Goal: Find specific page/section: Find specific page/section

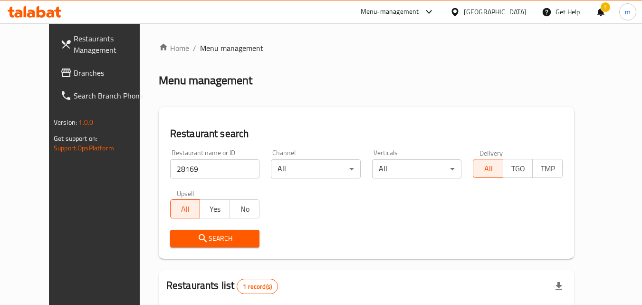
click at [48, 11] on icon at bounding box center [35, 11] width 54 height 11
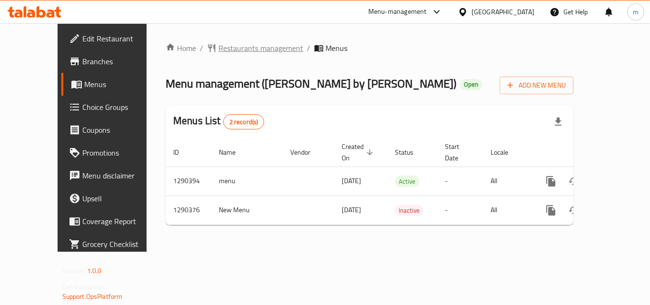
click at [226, 50] on span "Restaurants management" at bounding box center [260, 47] width 85 height 11
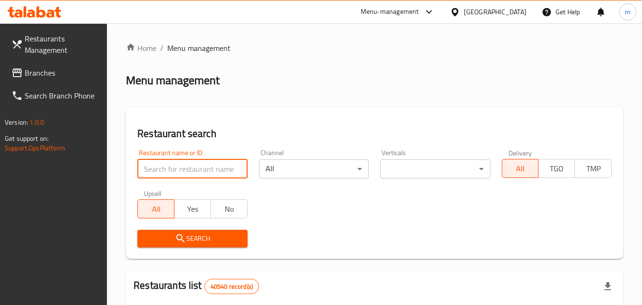
click at [191, 171] on input "search" at bounding box center [192, 168] width 110 height 19
paste input "697437"
type input "697437"
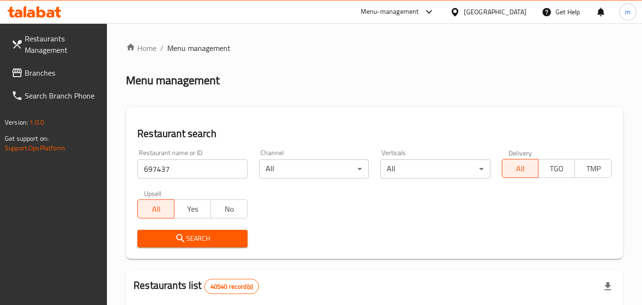
click at [181, 232] on button "Search" at bounding box center [192, 239] width 110 height 18
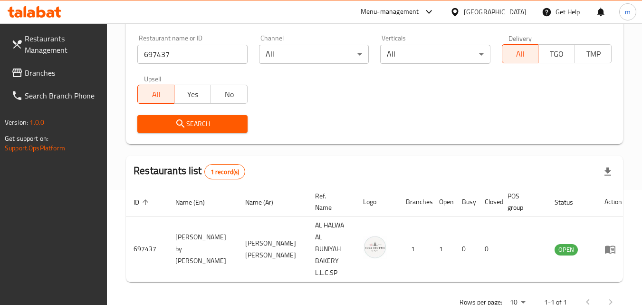
scroll to position [119, 0]
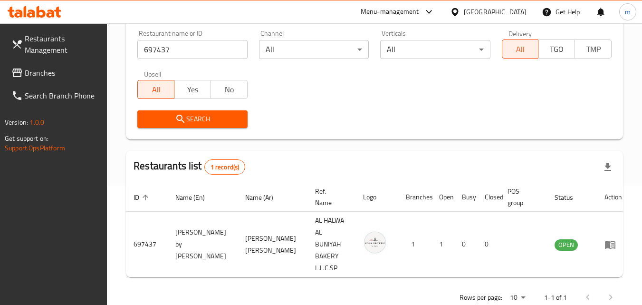
click at [505, 14] on div "[GEOGRAPHIC_DATA]" at bounding box center [495, 12] width 63 height 10
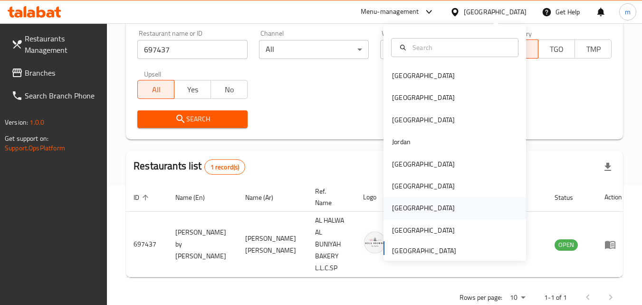
click at [396, 207] on div "[GEOGRAPHIC_DATA]" at bounding box center [423, 208] width 63 height 10
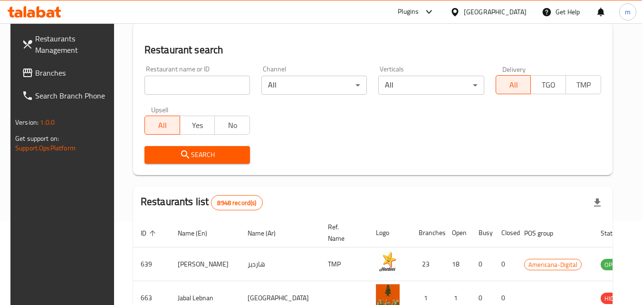
scroll to position [119, 0]
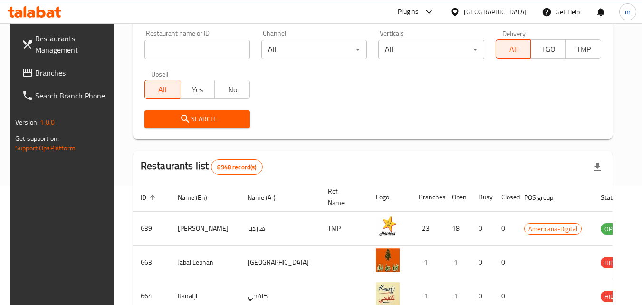
click at [42, 72] on span "Branches" at bounding box center [72, 72] width 75 height 11
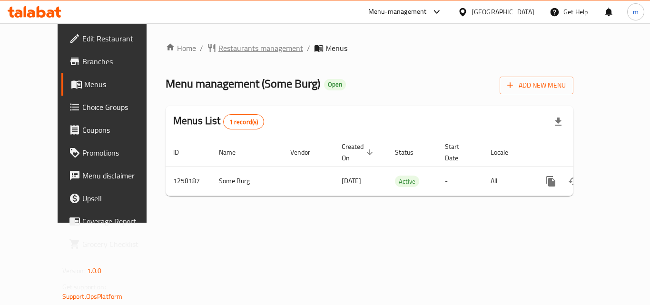
click at [218, 49] on span "Restaurants management" at bounding box center [260, 47] width 85 height 11
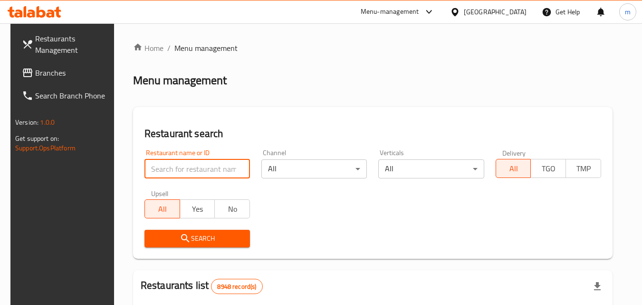
click at [203, 161] on input "search" at bounding box center [198, 168] width 106 height 19
paste input "683859"
type input "683859"
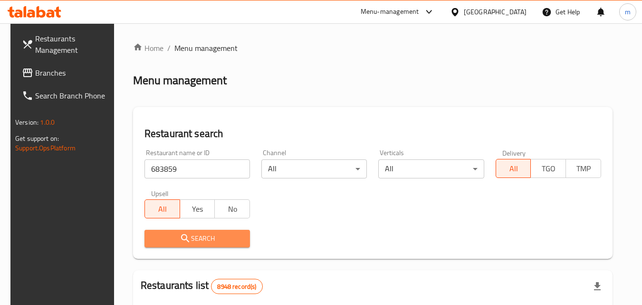
click at [198, 239] on span "Search" at bounding box center [197, 239] width 90 height 12
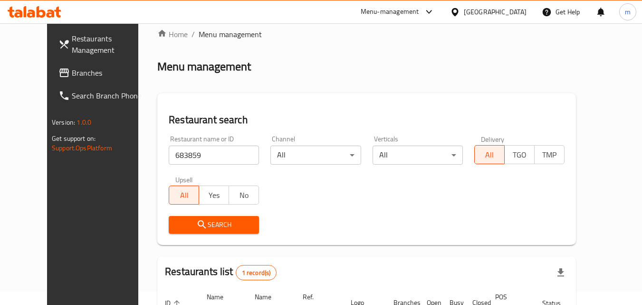
scroll to position [111, 0]
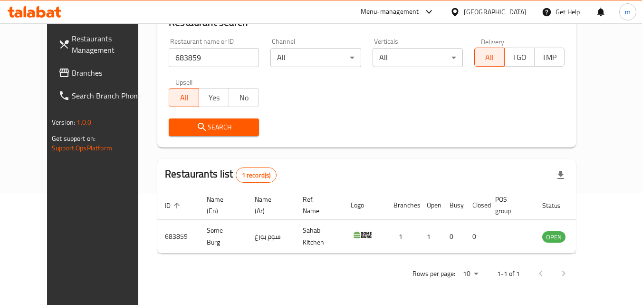
click at [460, 12] on icon at bounding box center [455, 12] width 10 height 10
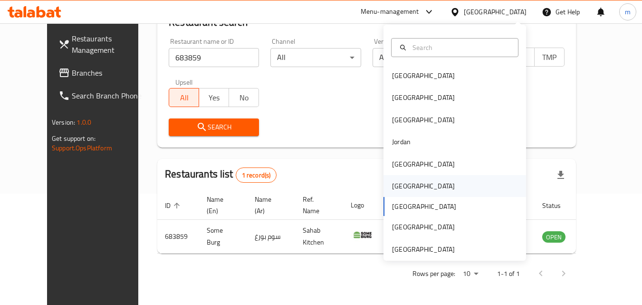
click at [413, 191] on div "[GEOGRAPHIC_DATA]" at bounding box center [455, 186] width 143 height 22
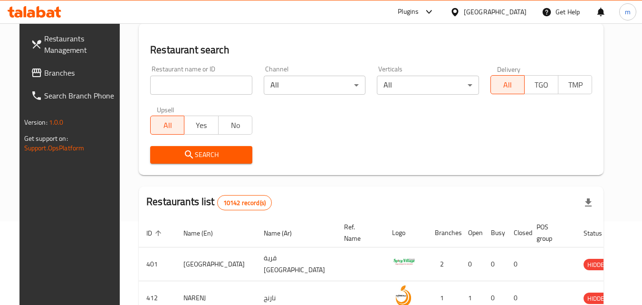
scroll to position [111, 0]
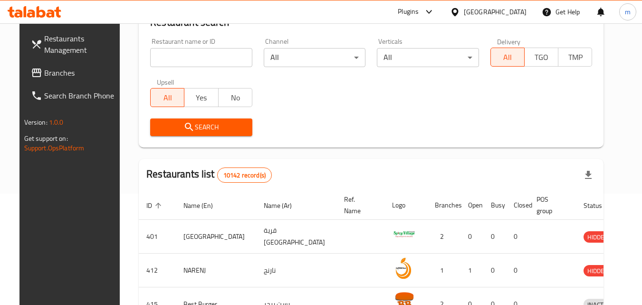
click at [44, 74] on span "Branches" at bounding box center [81, 72] width 75 height 11
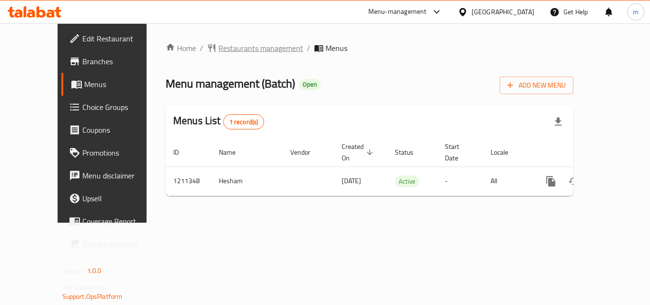
click at [247, 52] on span "Restaurants management" at bounding box center [260, 47] width 85 height 11
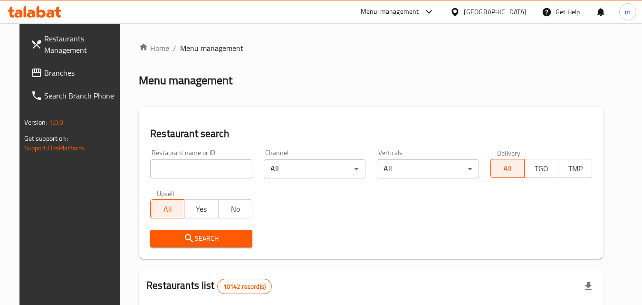
click at [201, 179] on div "Restaurant name or ID Restaurant name or ID" at bounding box center [202, 164] width 114 height 40
click at [204, 168] on input "search" at bounding box center [201, 168] width 102 height 19
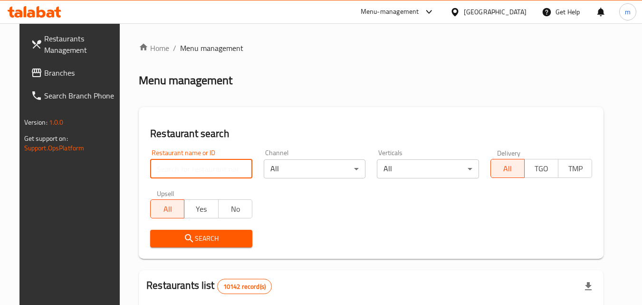
paste input "671189"
type input "671189"
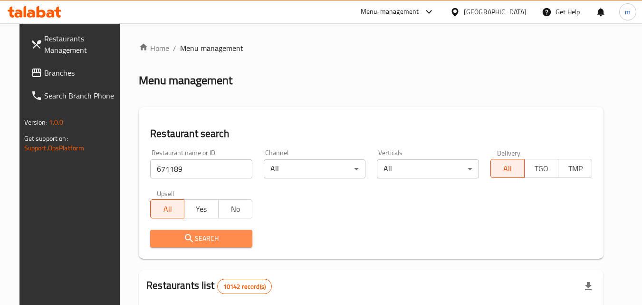
click at [171, 241] on span "Search" at bounding box center [201, 239] width 87 height 12
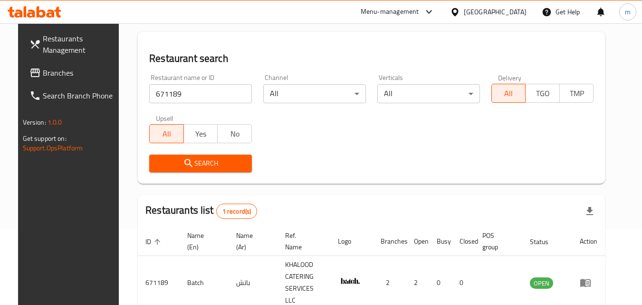
scroll to position [119, 0]
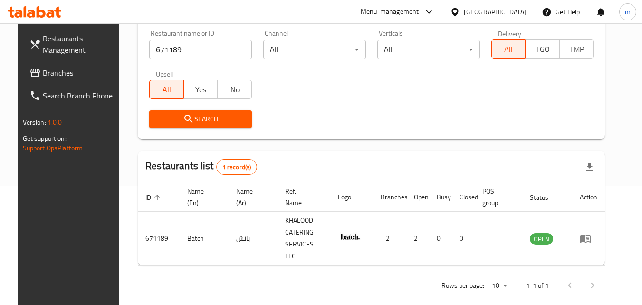
click at [458, 10] on icon at bounding box center [455, 12] width 7 height 8
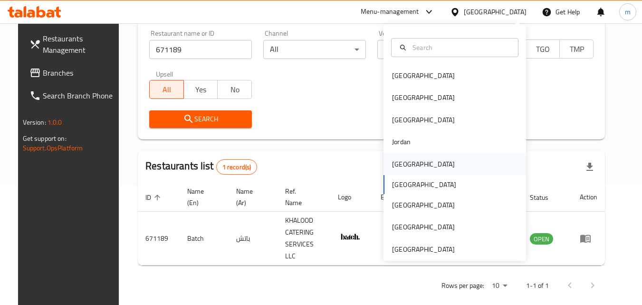
click at [395, 169] on div "[GEOGRAPHIC_DATA]" at bounding box center [423, 164] width 63 height 10
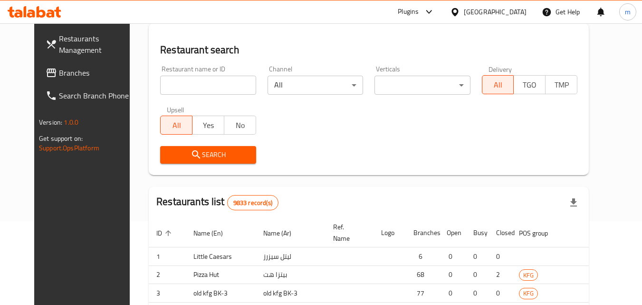
scroll to position [119, 0]
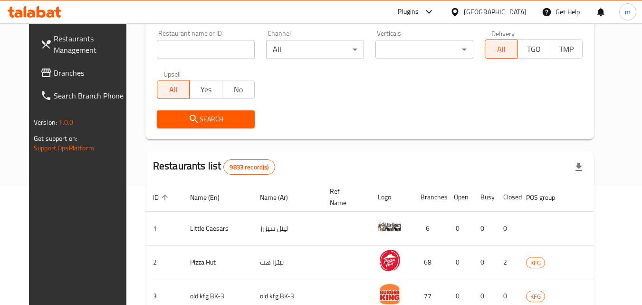
click at [54, 74] on span "Branches" at bounding box center [91, 72] width 75 height 11
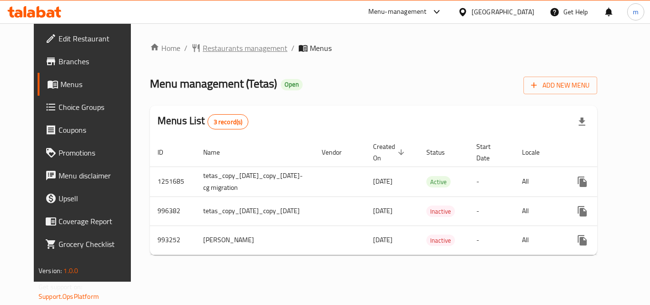
click at [234, 50] on span "Restaurants management" at bounding box center [245, 47] width 85 height 11
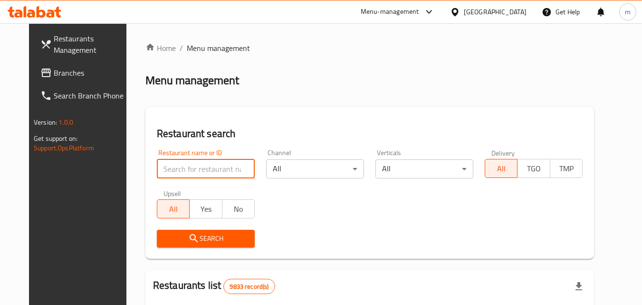
click at [209, 166] on input "search" at bounding box center [206, 168] width 98 height 19
paste input "/660196/"
click at [157, 168] on input "/660196" at bounding box center [206, 168] width 98 height 19
type input "660196"
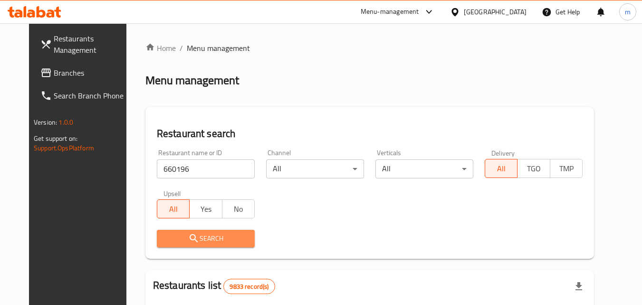
click at [204, 237] on span "Search" at bounding box center [206, 239] width 83 height 12
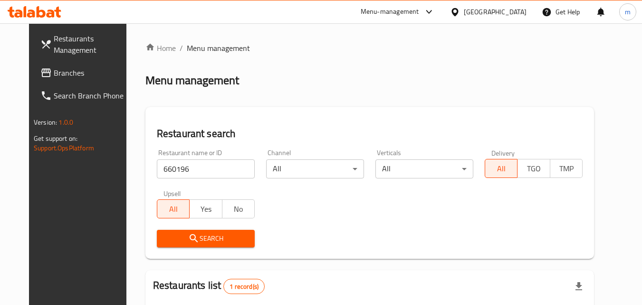
scroll to position [111, 0]
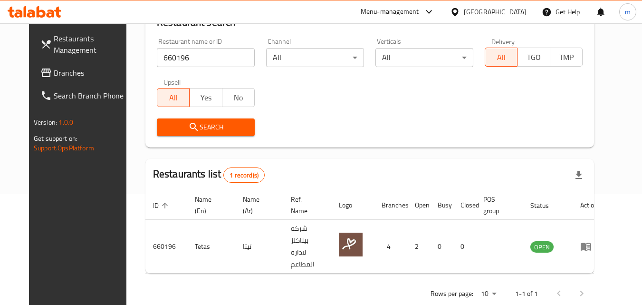
click at [460, 7] on icon at bounding box center [455, 12] width 10 height 10
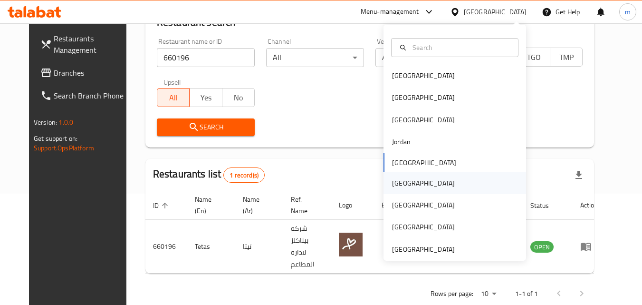
click at [410, 184] on div "[GEOGRAPHIC_DATA]" at bounding box center [424, 183] width 78 height 22
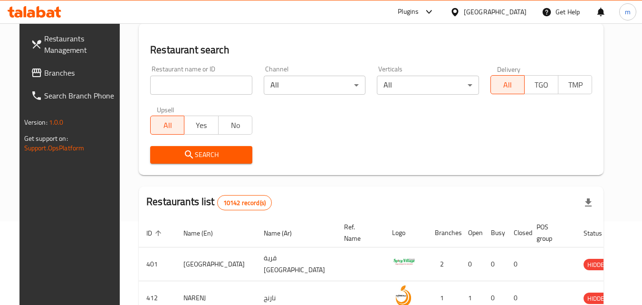
scroll to position [111, 0]
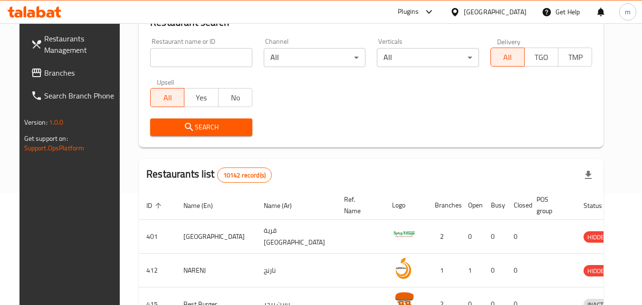
click at [55, 73] on span "Branches" at bounding box center [81, 72] width 75 height 11
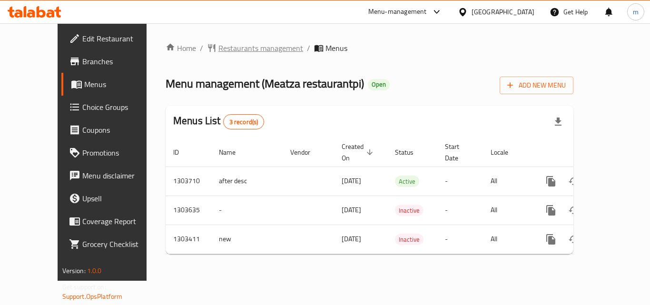
click at [228, 50] on span "Restaurants management" at bounding box center [260, 47] width 85 height 11
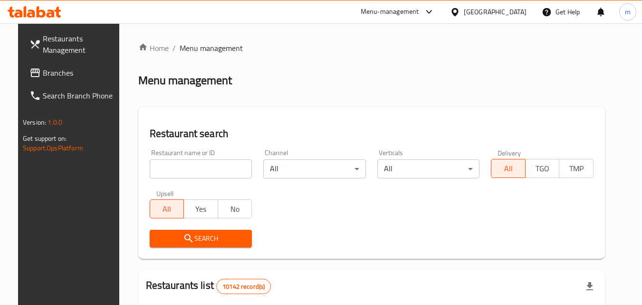
click at [195, 172] on input "search" at bounding box center [201, 168] width 103 height 19
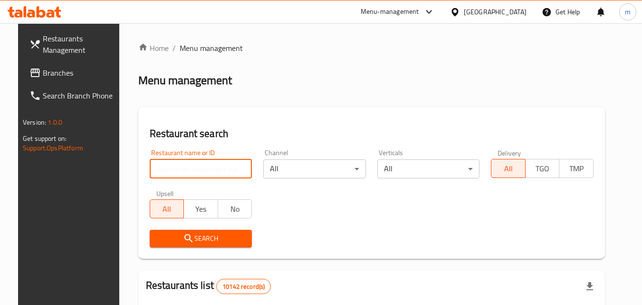
paste input "702652"
type input "702652"
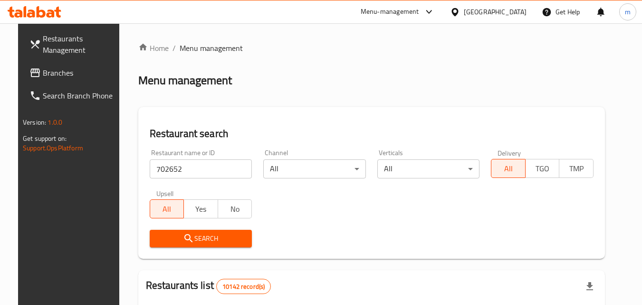
click at [202, 235] on span "Search" at bounding box center [200, 239] width 87 height 12
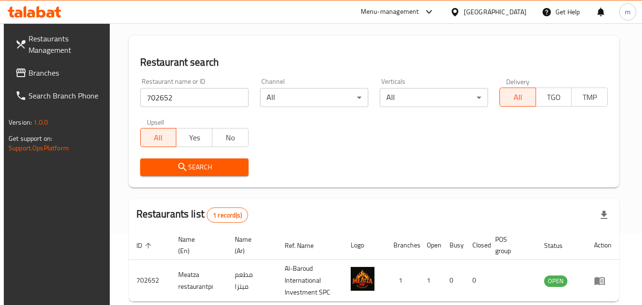
scroll to position [119, 0]
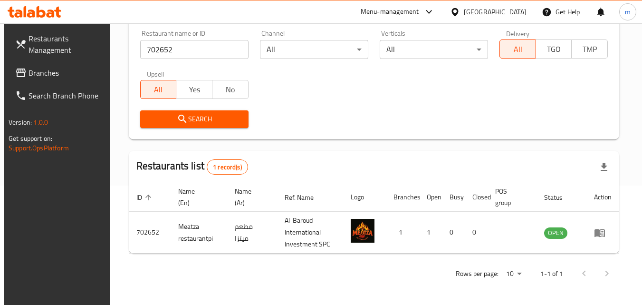
click at [460, 10] on icon at bounding box center [455, 12] width 10 height 10
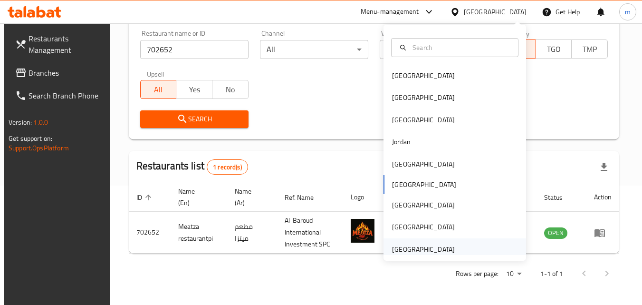
click at [465, 249] on div "[GEOGRAPHIC_DATA]" at bounding box center [455, 249] width 143 height 22
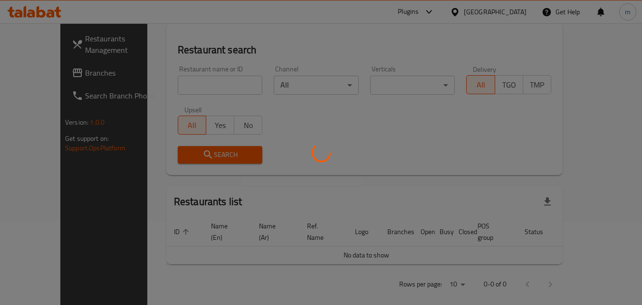
scroll to position [119, 0]
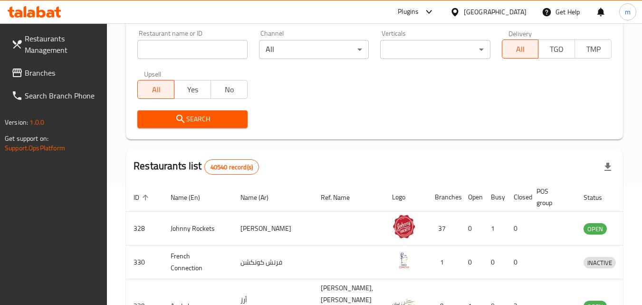
click at [48, 69] on span "Branches" at bounding box center [62, 72] width 75 height 11
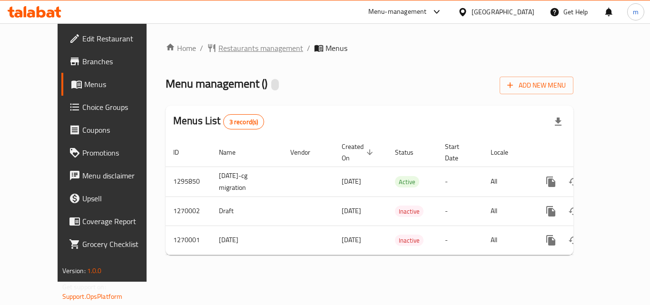
click at [230, 46] on span "Restaurants management" at bounding box center [260, 47] width 85 height 11
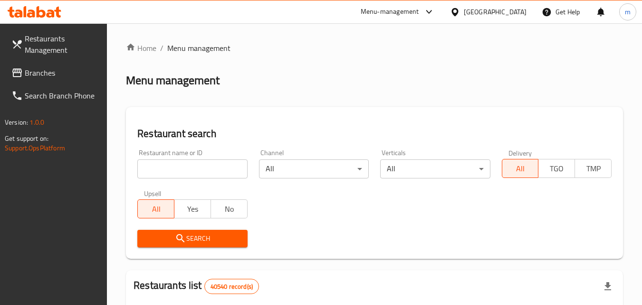
click at [202, 170] on input "search" at bounding box center [192, 168] width 110 height 19
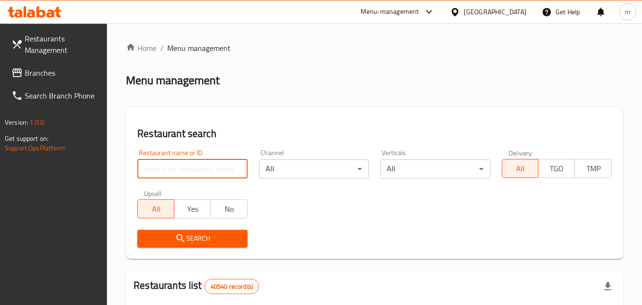
paste input "18170"
type input "18170"
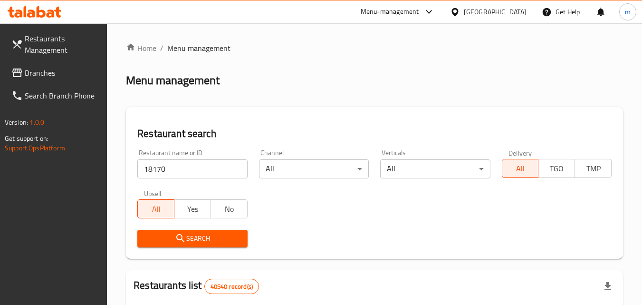
click at [194, 236] on span "Search" at bounding box center [192, 239] width 95 height 12
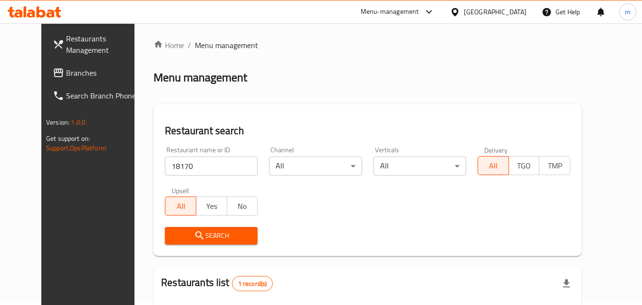
scroll to position [111, 0]
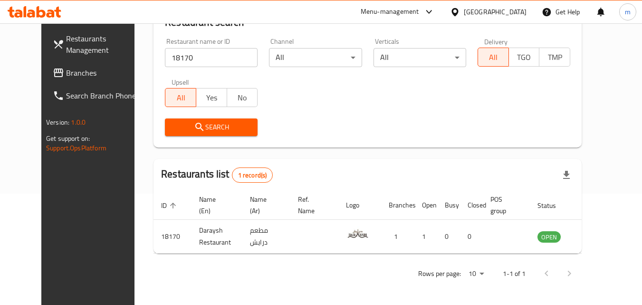
click at [453, 10] on icon at bounding box center [455, 12] width 10 height 10
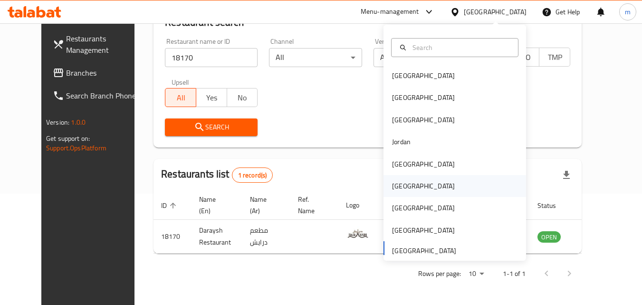
click at [405, 186] on div "Oman" at bounding box center [424, 186] width 78 height 22
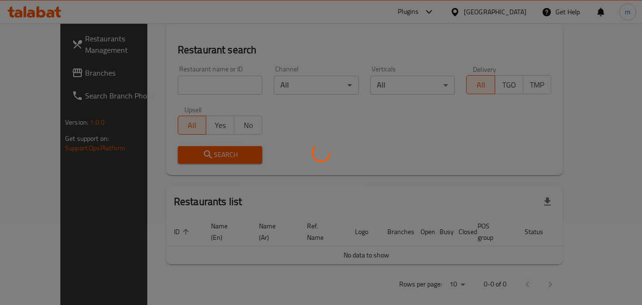
scroll to position [111, 0]
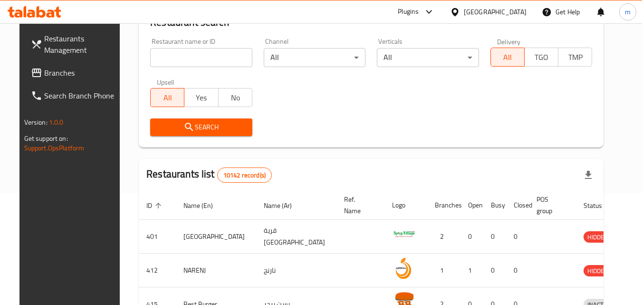
click at [44, 77] on span "Branches" at bounding box center [81, 72] width 75 height 11
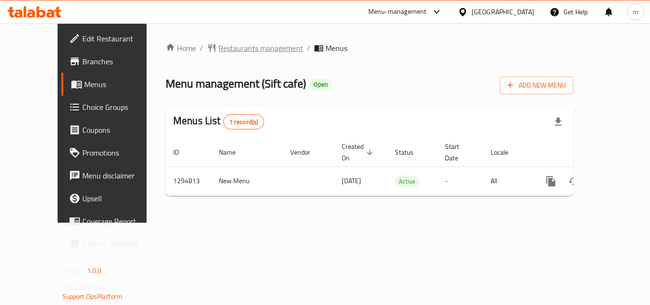
click at [222, 46] on span "Restaurants management" at bounding box center [260, 47] width 85 height 11
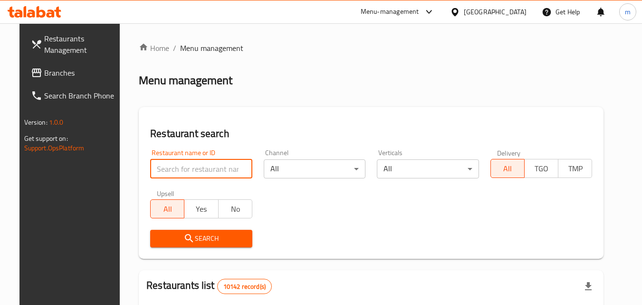
click at [187, 173] on input "search" at bounding box center [201, 168] width 102 height 19
paste input "699708"
type input "699708"
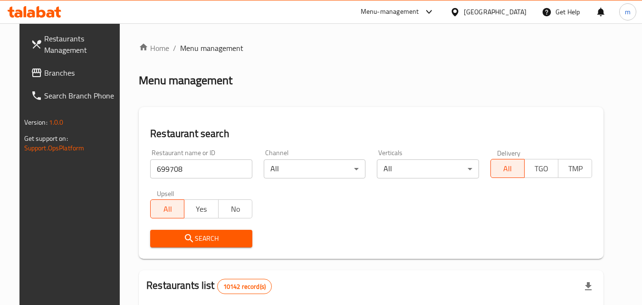
click at [184, 233] on icon "submit" at bounding box center [189, 238] width 11 height 11
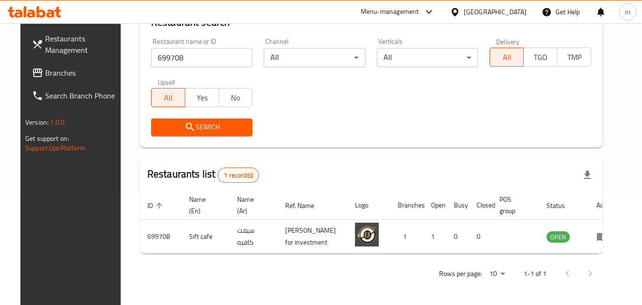
scroll to position [119, 0]
click at [460, 11] on icon at bounding box center [455, 12] width 10 height 10
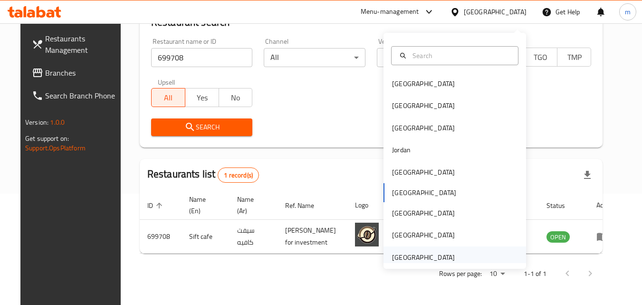
click at [409, 252] on div "[GEOGRAPHIC_DATA]" at bounding box center [423, 257] width 63 height 10
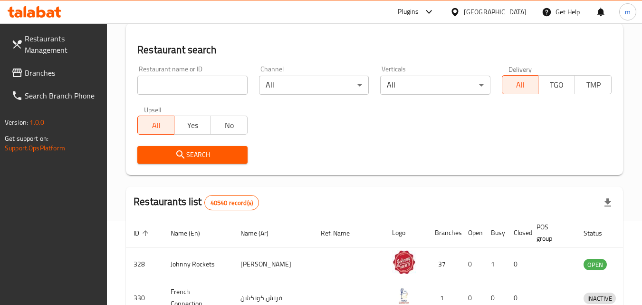
scroll to position [119, 0]
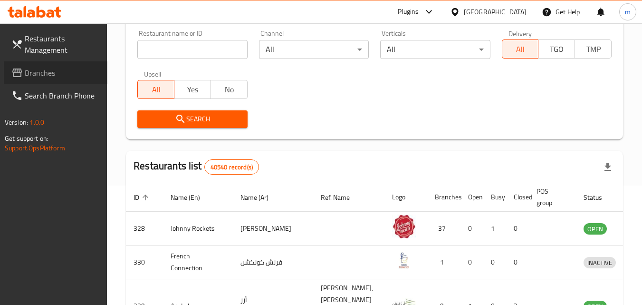
click at [47, 70] on span "Branches" at bounding box center [62, 72] width 75 height 11
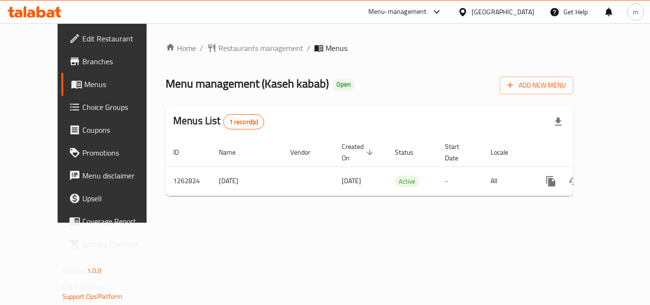
click at [264, 48] on ol "Home / Restaurants management / Menus" at bounding box center [368, 47] width 407 height 11
click at [228, 45] on span "Restaurants management" at bounding box center [260, 47] width 85 height 11
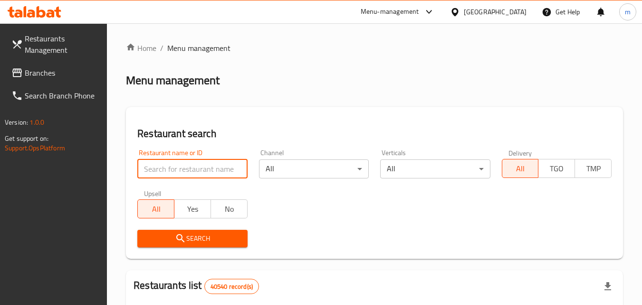
click at [207, 171] on input "search" at bounding box center [192, 168] width 110 height 19
paste input "685696"
type input "685696"
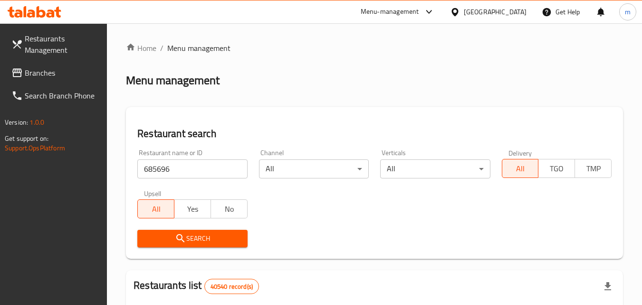
click at [189, 237] on span "Search" at bounding box center [192, 239] width 95 height 12
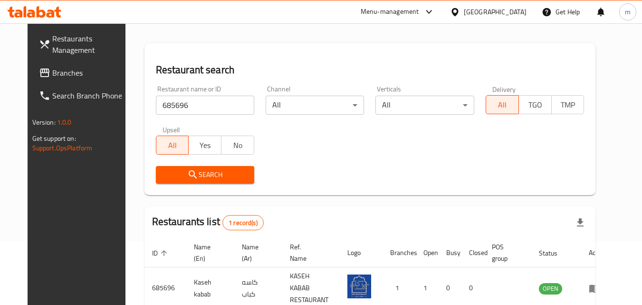
scroll to position [111, 0]
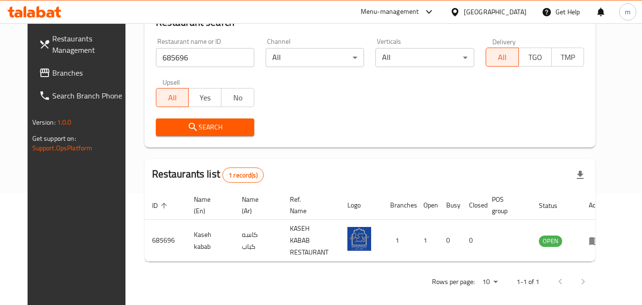
click at [469, 11] on div "[GEOGRAPHIC_DATA]" at bounding box center [495, 12] width 63 height 10
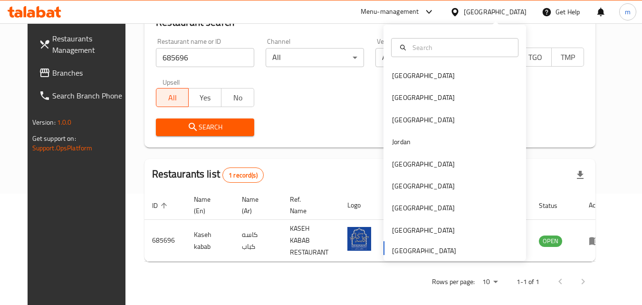
click at [411, 250] on div "[GEOGRAPHIC_DATA] [GEOGRAPHIC_DATA] [GEOGRAPHIC_DATA] [GEOGRAPHIC_DATA] [GEOGRA…" at bounding box center [455, 162] width 143 height 195
click at [417, 248] on div "[GEOGRAPHIC_DATA] [GEOGRAPHIC_DATA] [GEOGRAPHIC_DATA] [GEOGRAPHIC_DATA] [GEOGRA…" at bounding box center [455, 162] width 143 height 195
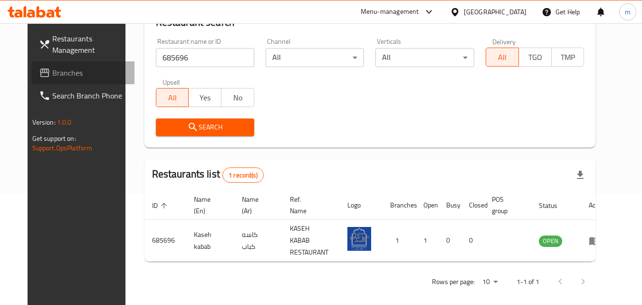
click at [52, 71] on span "Branches" at bounding box center [89, 72] width 75 height 11
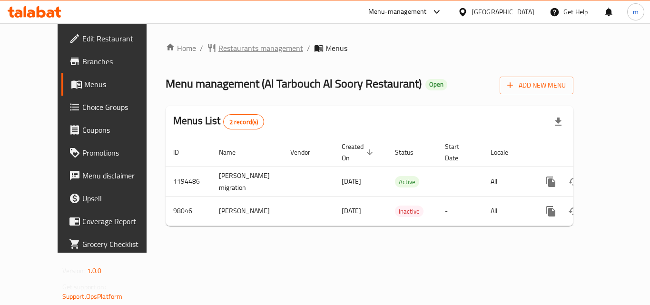
click at [236, 53] on span "Restaurants management" at bounding box center [260, 47] width 85 height 11
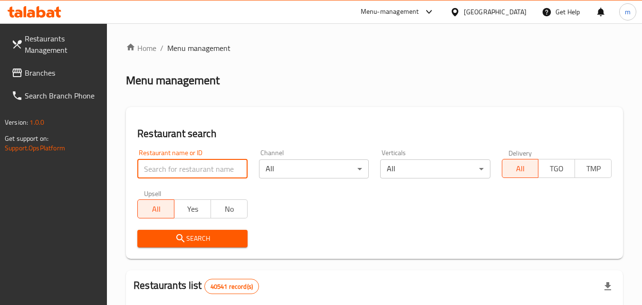
click at [194, 167] on input "search" at bounding box center [192, 168] width 110 height 19
paste input "602026"
type input "602026"
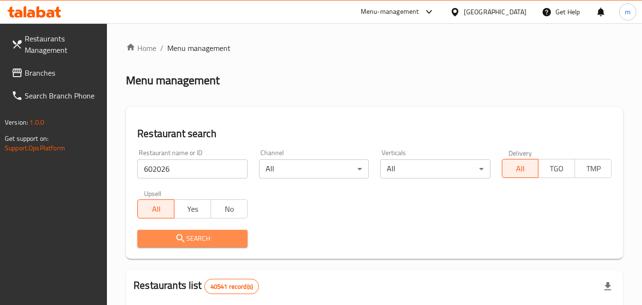
click at [200, 239] on span "Search" at bounding box center [192, 239] width 95 height 12
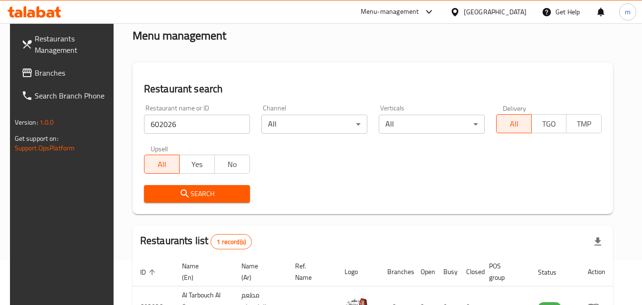
scroll to position [119, 0]
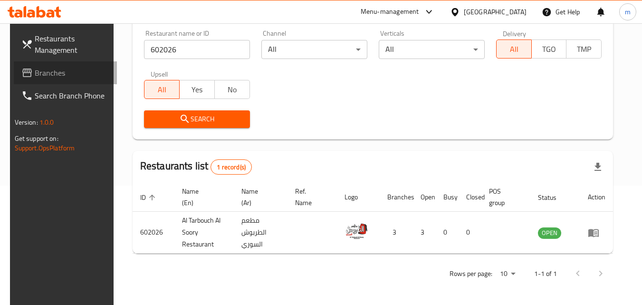
click at [35, 69] on span "Branches" at bounding box center [72, 72] width 75 height 11
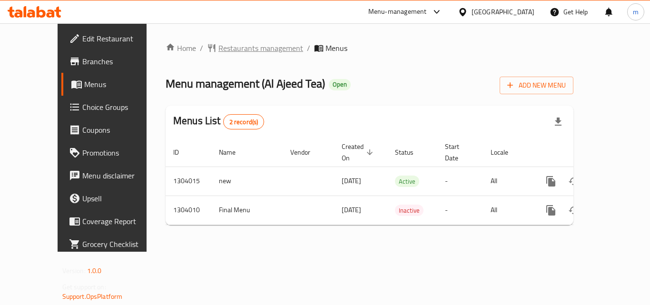
click at [218, 50] on span "Restaurants management" at bounding box center [260, 47] width 85 height 11
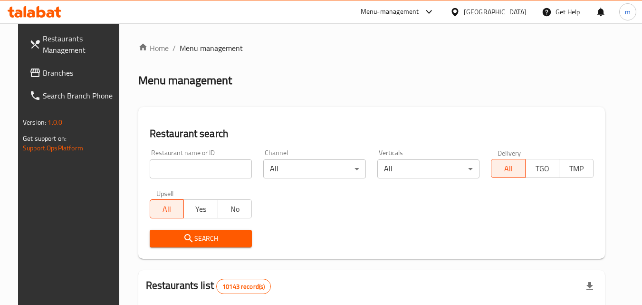
click at [209, 170] on input "search" at bounding box center [201, 168] width 103 height 19
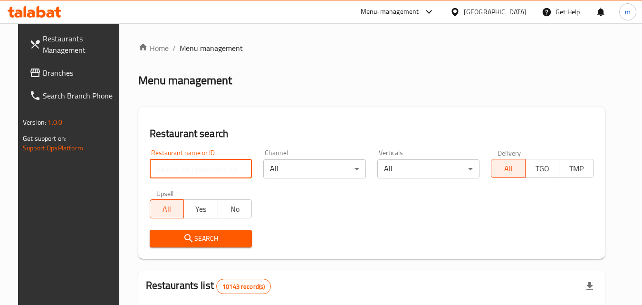
paste input "703058"
type input "703058"
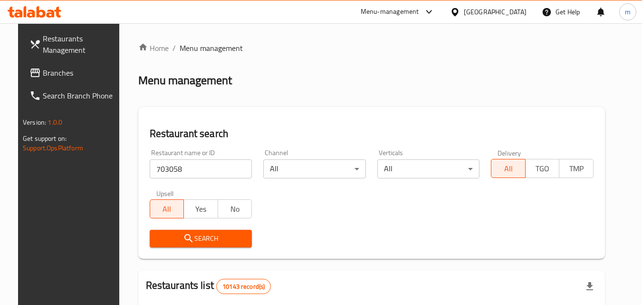
click at [203, 240] on span "Search" at bounding box center [200, 239] width 87 height 12
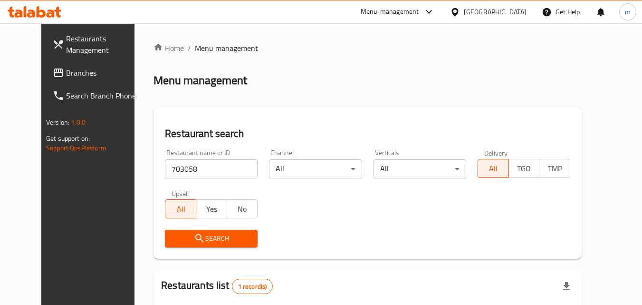
click at [458, 12] on icon at bounding box center [455, 12] width 7 height 8
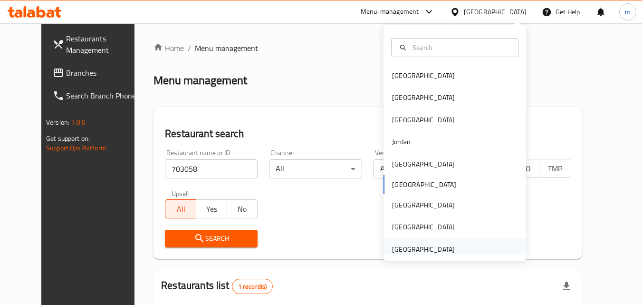
click at [407, 249] on div "[GEOGRAPHIC_DATA]" at bounding box center [423, 249] width 63 height 10
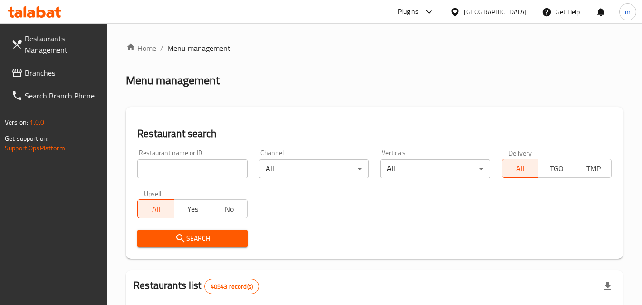
click at [46, 70] on span "Branches" at bounding box center [62, 72] width 75 height 11
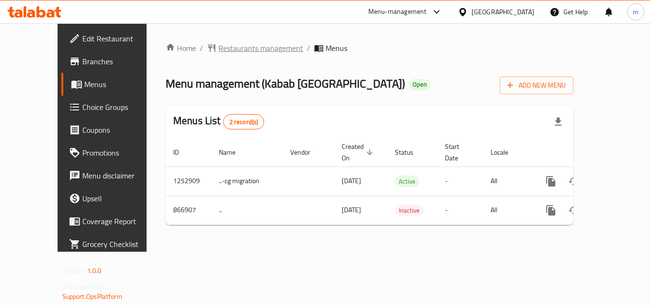
click at [233, 48] on span "Restaurants management" at bounding box center [260, 47] width 85 height 11
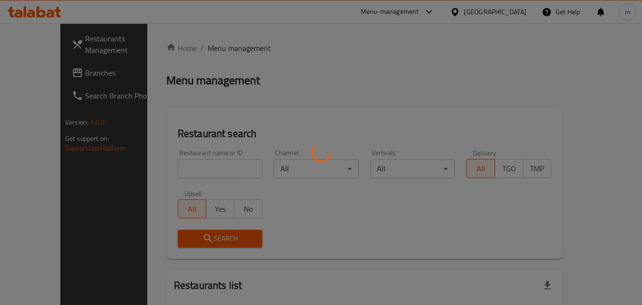
click at [148, 156] on div at bounding box center [321, 152] width 642 height 305
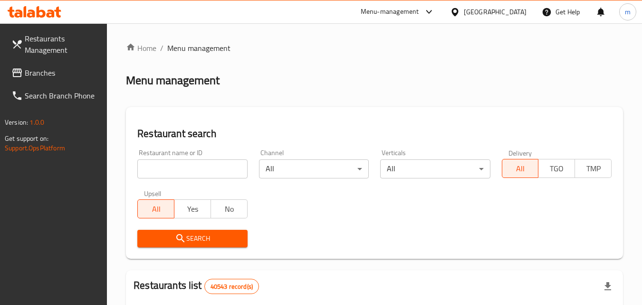
click at [219, 172] on input "search" at bounding box center [192, 168] width 110 height 19
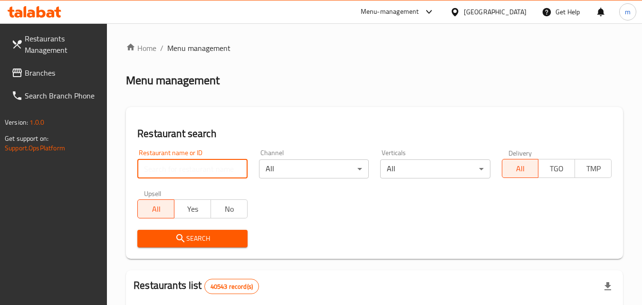
paste input "657087"
type input "657087"
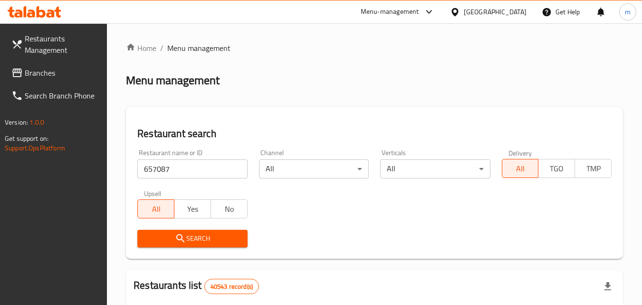
click at [198, 238] on span "Search" at bounding box center [192, 239] width 95 height 12
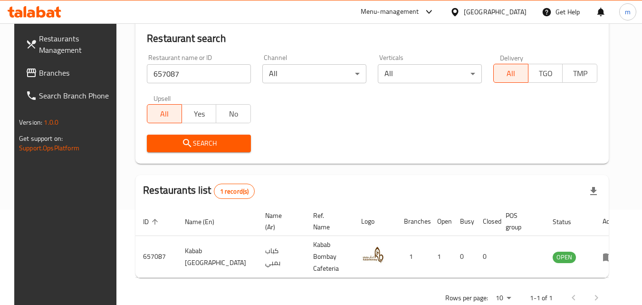
scroll to position [111, 0]
